Goal: Find specific page/section: Find specific page/section

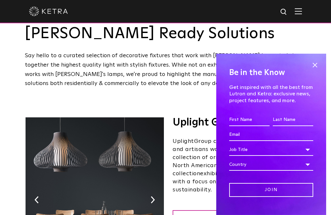
click at [316, 60] on span at bounding box center [315, 65] width 10 height 10
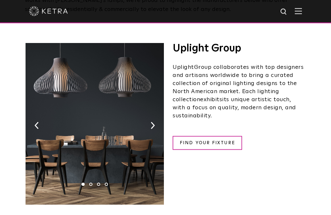
scroll to position [87, 0]
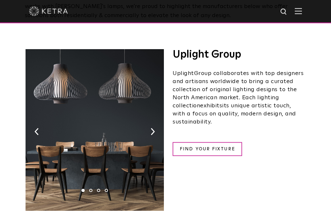
click at [160, 128] on img at bounding box center [95, 131] width 139 height 162
click at [153, 133] on img at bounding box center [153, 131] width 4 height 7
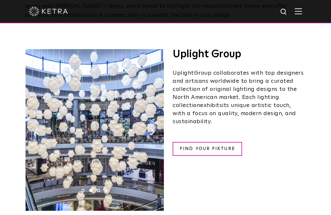
click at [149, 138] on img at bounding box center [95, 130] width 139 height 162
click at [155, 129] on img at bounding box center [95, 130] width 139 height 162
click at [155, 133] on img at bounding box center [153, 131] width 4 height 7
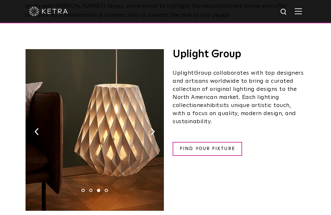
click at [151, 130] on img at bounding box center [95, 130] width 139 height 162
click at [154, 126] on img at bounding box center [95, 130] width 139 height 162
click at [154, 131] on img at bounding box center [153, 131] width 4 height 7
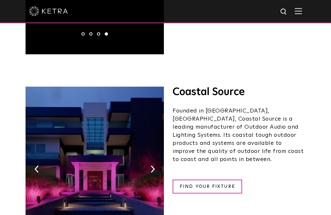
scroll to position [244, 0]
click at [156, 171] on img at bounding box center [95, 168] width 139 height 162
click at [156, 170] on img at bounding box center [95, 168] width 139 height 162
click at [155, 166] on img at bounding box center [153, 169] width 4 height 7
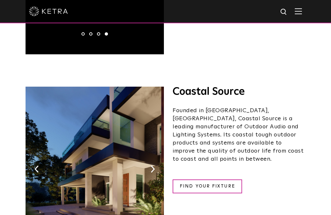
click at [152, 172] on img at bounding box center [95, 168] width 139 height 162
click at [155, 169] on img at bounding box center [95, 168] width 139 height 162
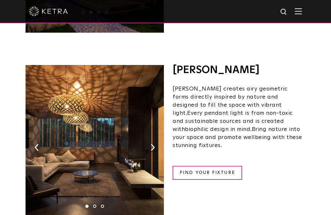
scroll to position [463, 0]
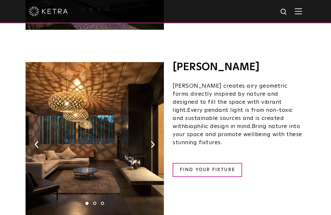
click at [148, 141] on img at bounding box center [95, 143] width 139 height 162
click at [149, 142] on img at bounding box center [95, 143] width 139 height 162
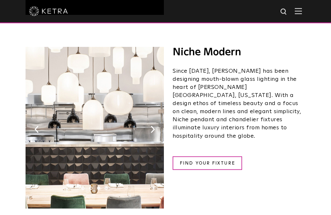
scroll to position [866, 0]
click at [186, 156] on link "FIND YOUR FIXTURE" at bounding box center [208, 163] width 70 height 14
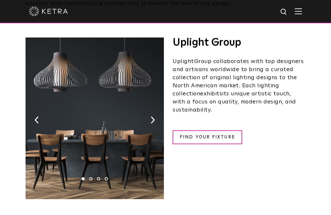
scroll to position [94, 0]
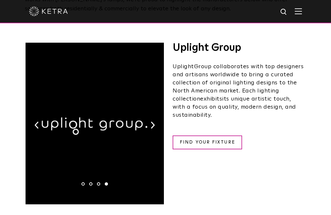
click at [198, 139] on link "FIND YOUR FIXTURE" at bounding box center [208, 143] width 70 height 14
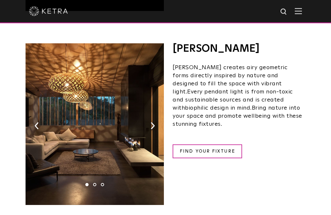
scroll to position [482, 0]
click at [202, 144] on link "FIND YOUR FIXTURE" at bounding box center [208, 151] width 70 height 14
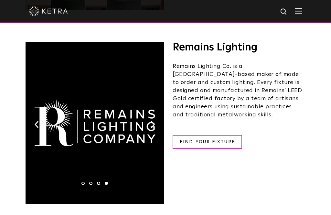
scroll to position [1066, 0]
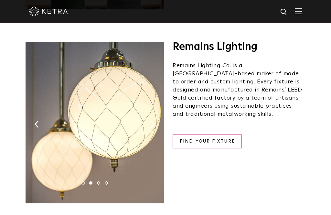
click at [195, 137] on link "FIND YOUR FIXTURE" at bounding box center [208, 142] width 70 height 14
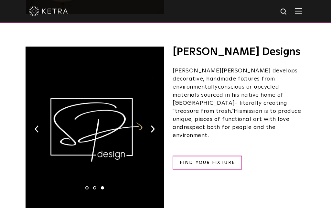
scroll to position [1256, 0]
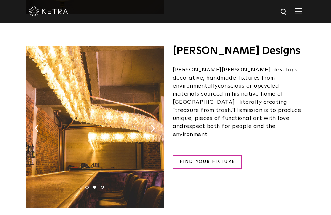
click at [201, 155] on link "FIND YOUR FIXTURE" at bounding box center [208, 162] width 70 height 14
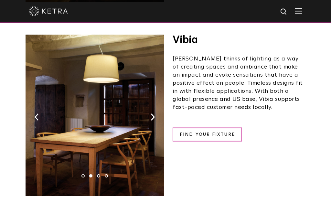
scroll to position [1461, 0]
click at [205, 130] on link "FIND YOUR FIXTURE" at bounding box center [208, 135] width 70 height 14
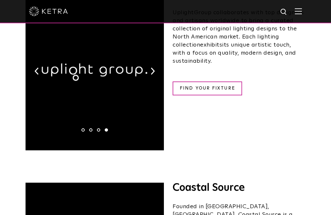
scroll to position [0, 0]
